Goal: Transaction & Acquisition: Purchase product/service

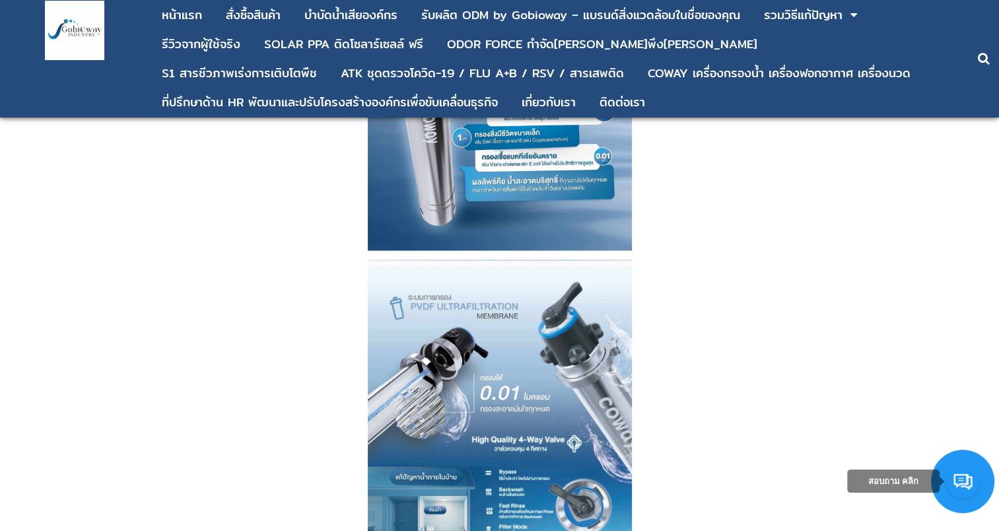
scroll to position [2442, 0]
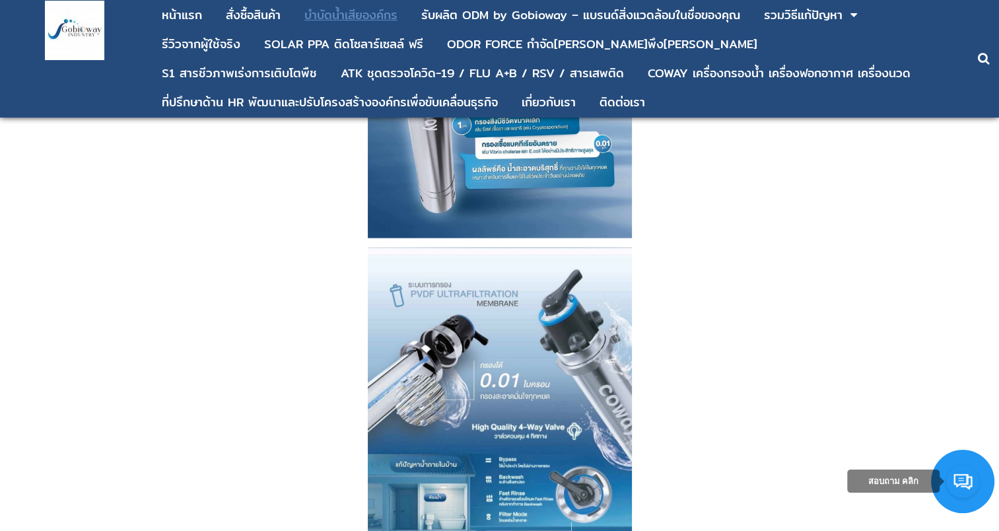
click at [376, 20] on div "บําบัดน้ำเสียองค์กร" at bounding box center [350, 15] width 93 height 12
click at [270, 21] on div "สั่งซื้อสินค้า" at bounding box center [253, 15] width 55 height 12
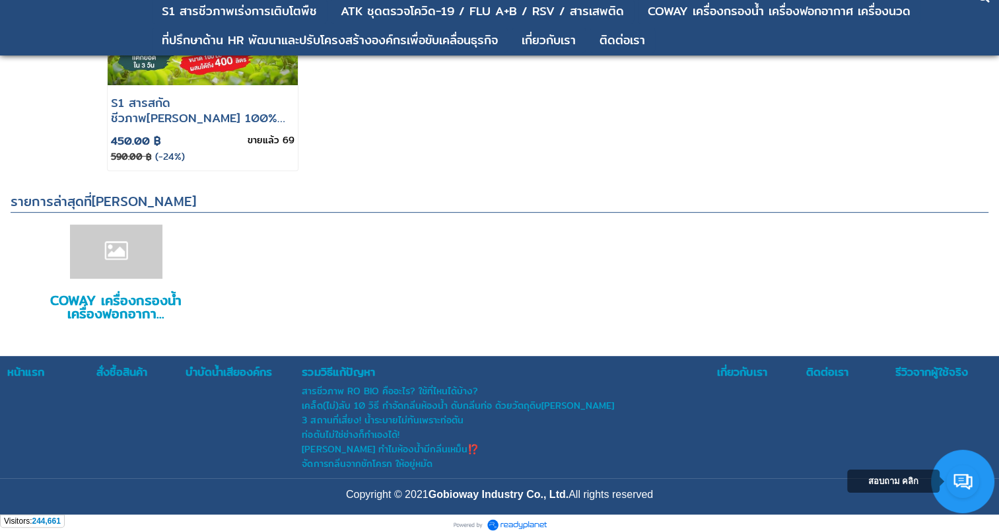
scroll to position [540, 0]
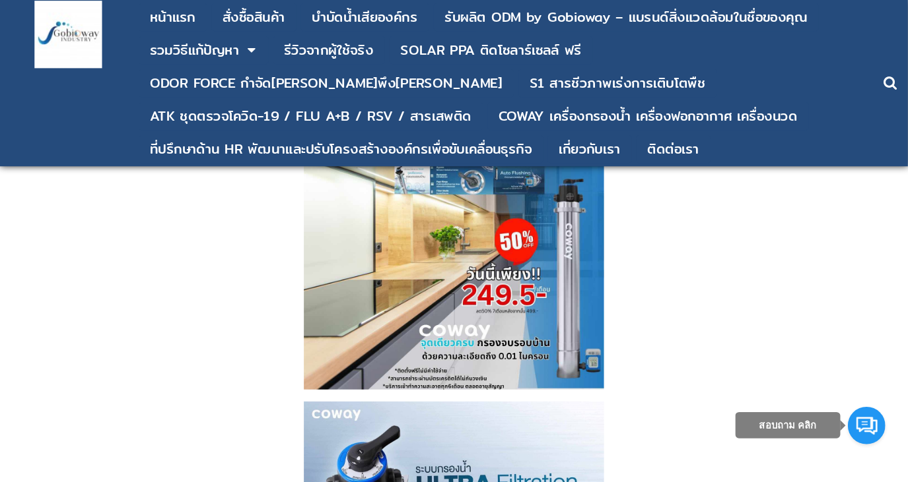
scroll to position [2548, 0]
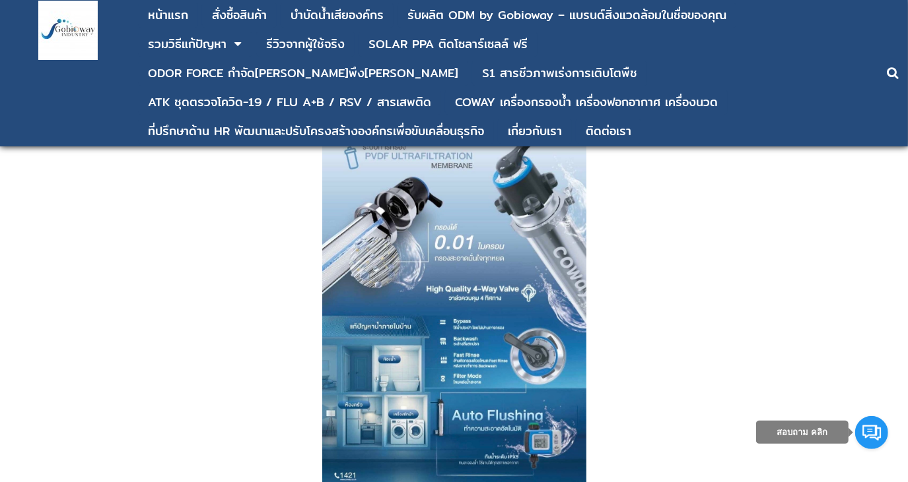
click at [489, 392] on img at bounding box center [454, 300] width 264 height 381
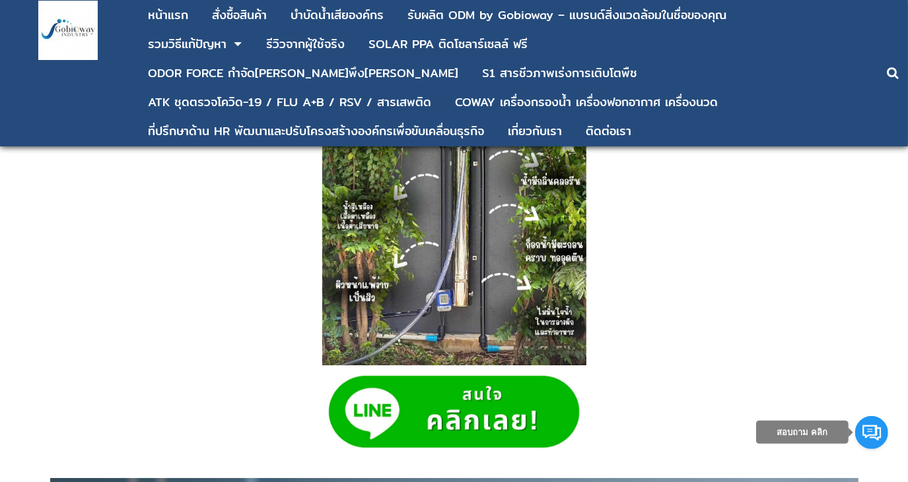
scroll to position [2814, 0]
